Goal: Task Accomplishment & Management: Use online tool/utility

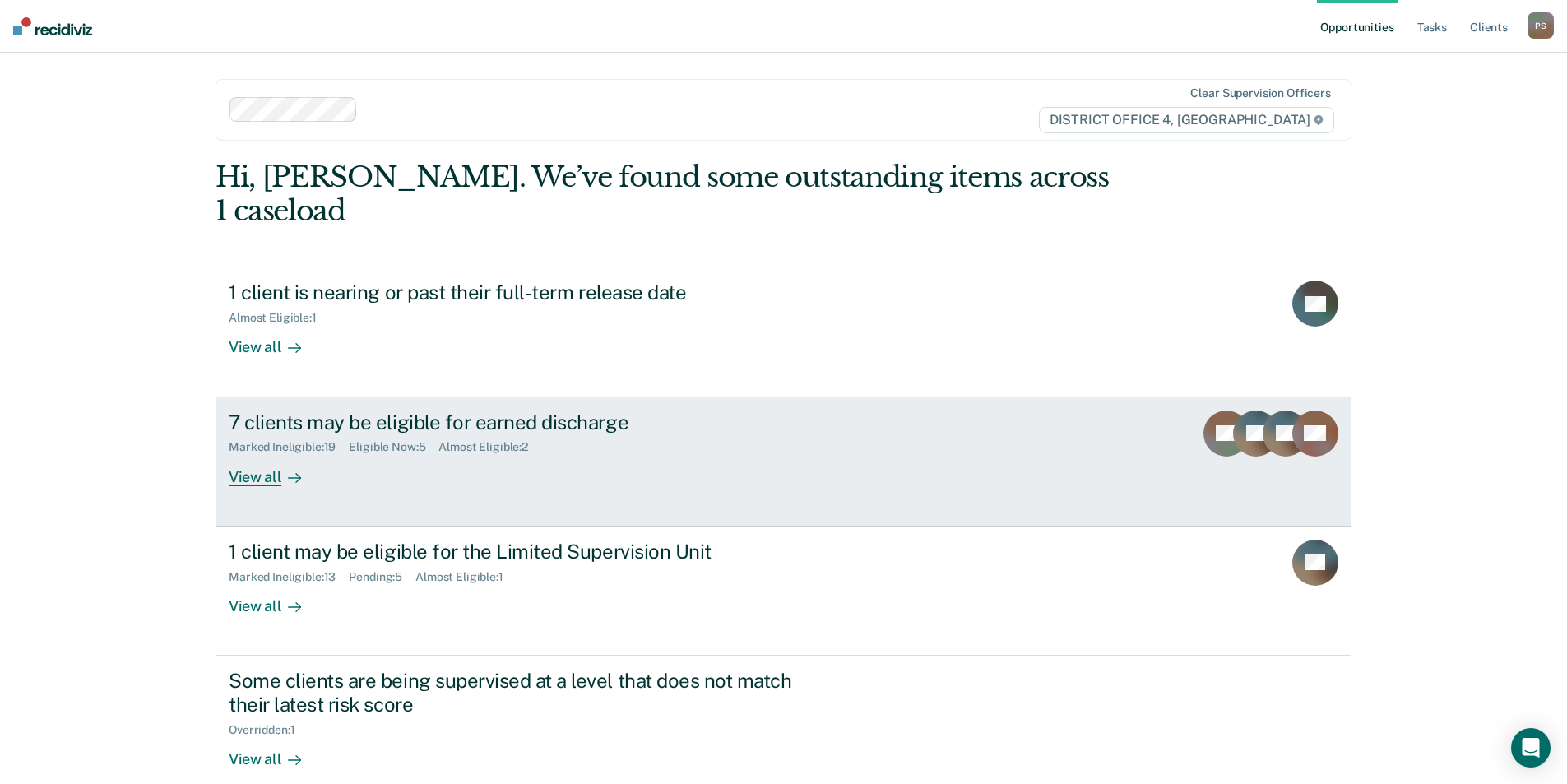
click at [514, 433] on div "Marked Ineligible : 19 Eligible Now : 5 Almost Eligible : 2" at bounding box center [517, 444] width 577 height 21
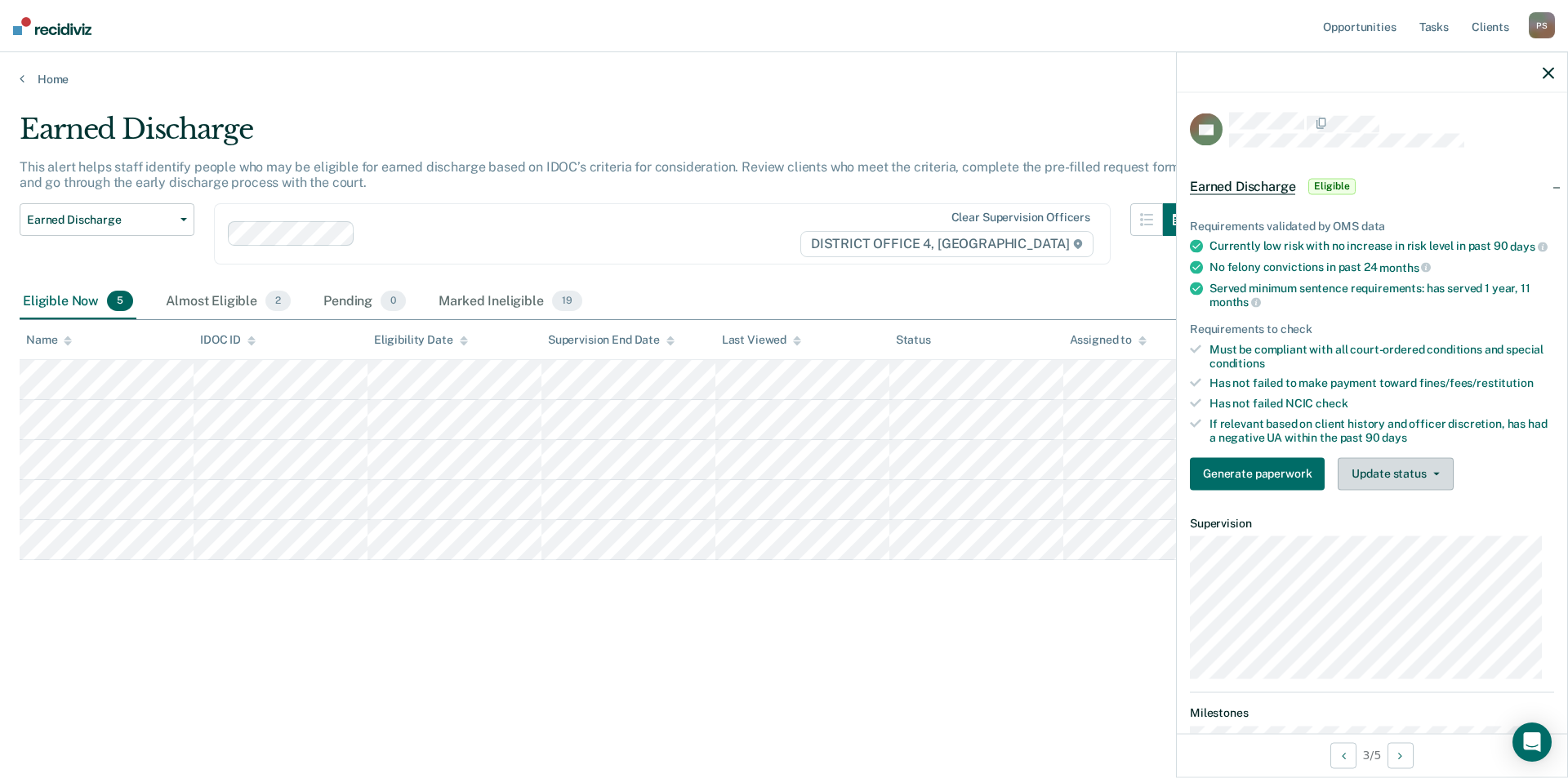
click at [1371, 490] on button "Update status" at bounding box center [1396, 473] width 115 height 32
click at [1234, 481] on button "Generate paperwork" at bounding box center [1256, 473] width 135 height 32
